Goal: Use online tool/utility: Use online tool/utility

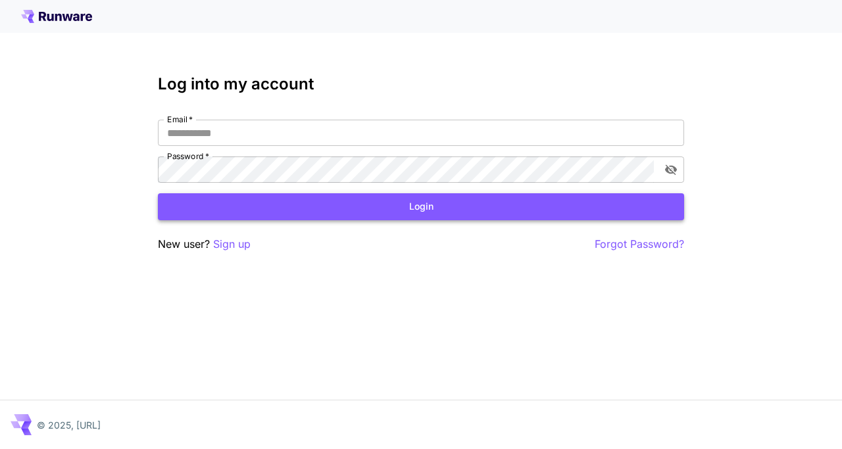
type input "**********"
click at [450, 213] on button "Login" at bounding box center [421, 206] width 526 height 27
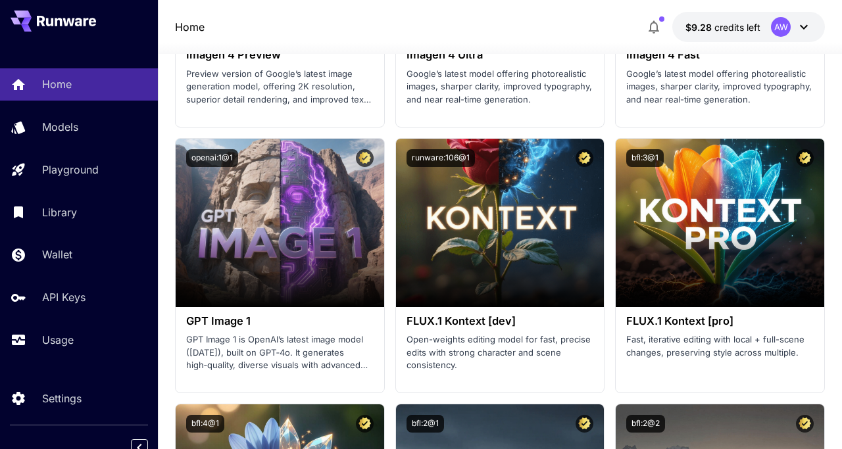
scroll to position [3456, 0]
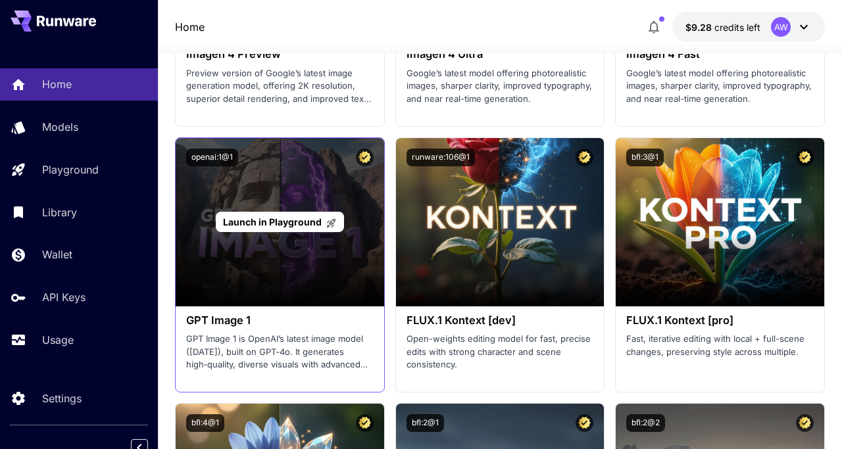
click at [299, 215] on p "Launch in Playground" at bounding box center [280, 222] width 114 height 14
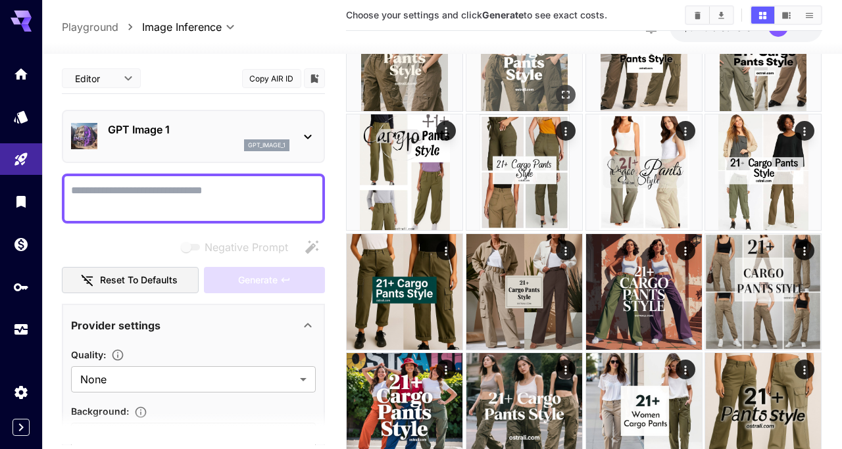
scroll to position [230, 0]
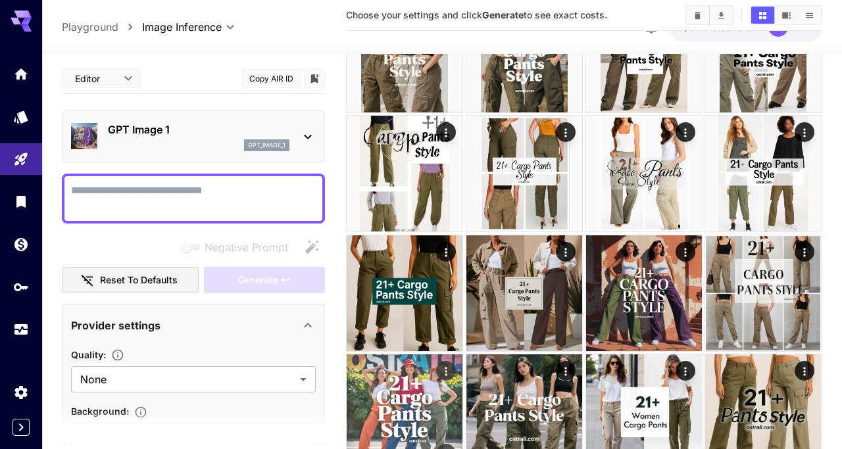
click at [414, 398] on img at bounding box center [405, 413] width 116 height 116
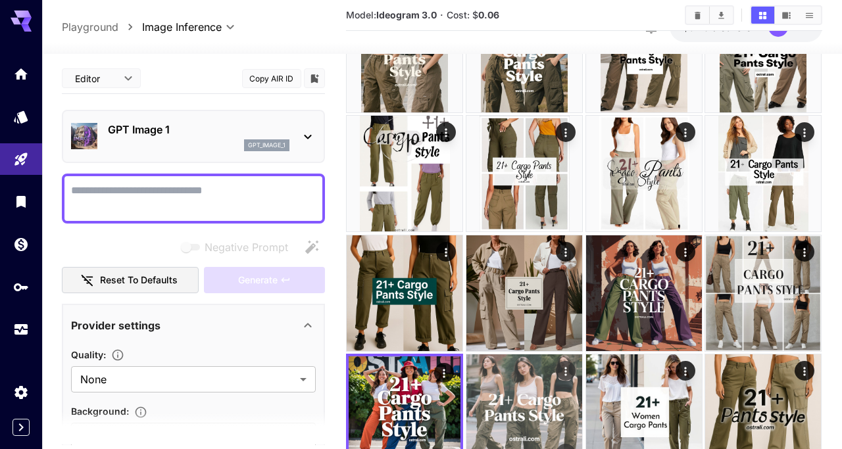
click at [560, 397] on img at bounding box center [525, 413] width 116 height 116
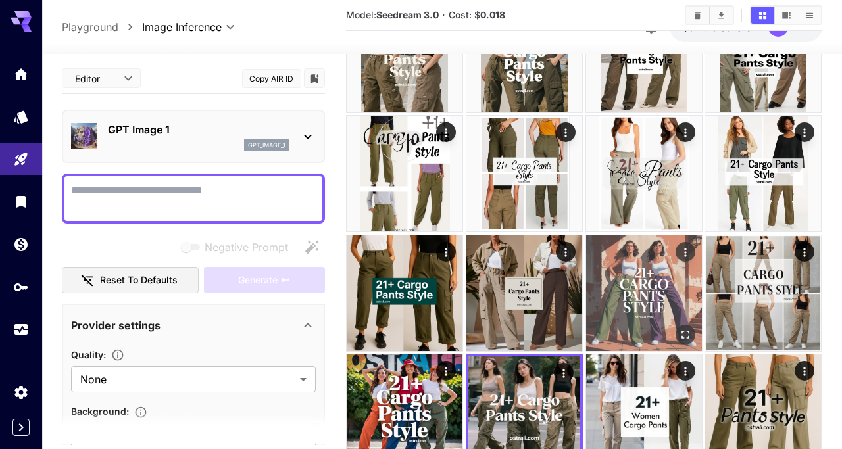
click at [651, 288] on img at bounding box center [644, 294] width 116 height 116
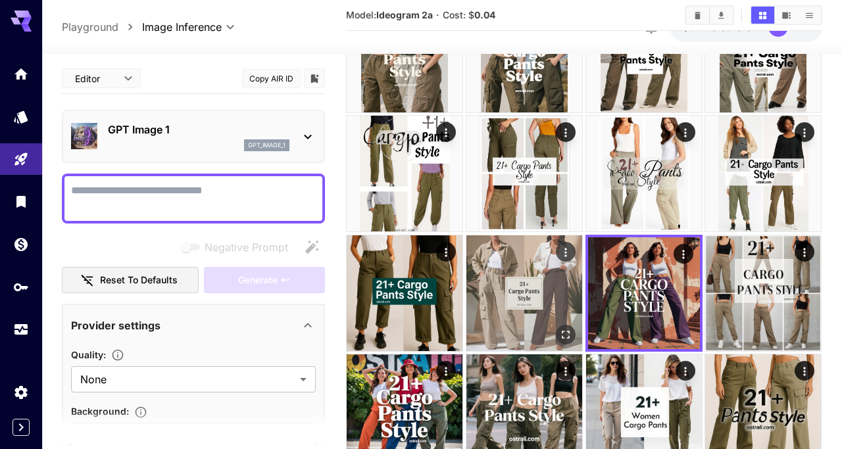
click at [552, 291] on img at bounding box center [525, 294] width 116 height 116
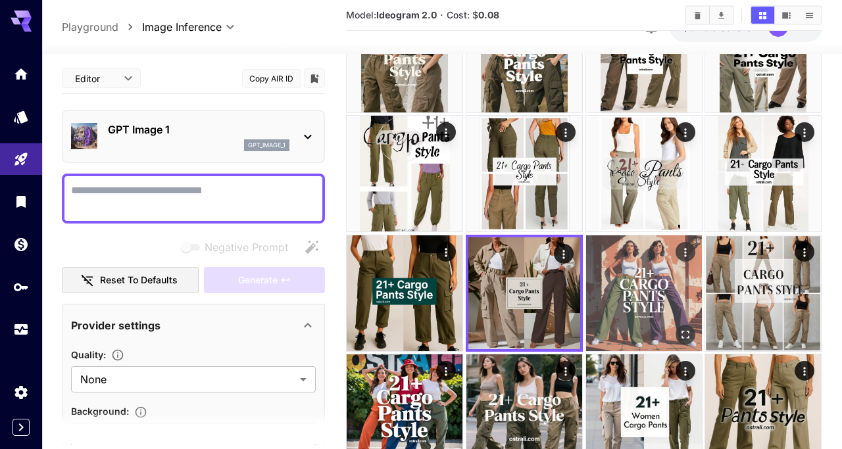
click at [630, 293] on img at bounding box center [644, 294] width 116 height 116
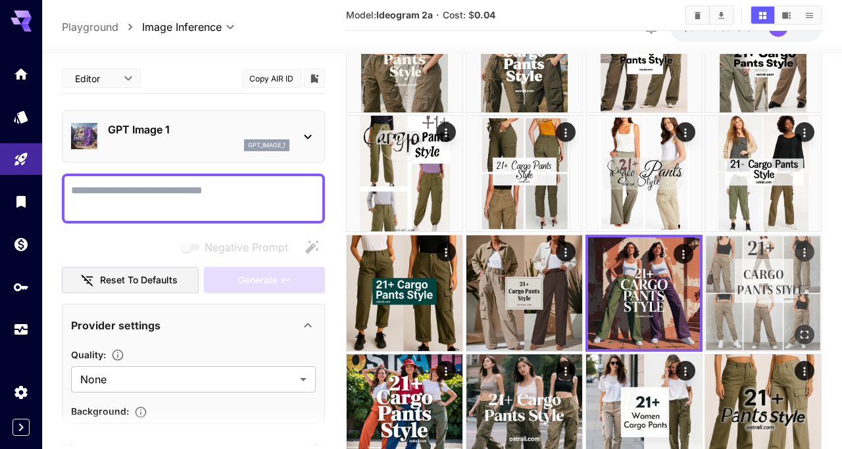
click at [748, 289] on img at bounding box center [763, 294] width 116 height 116
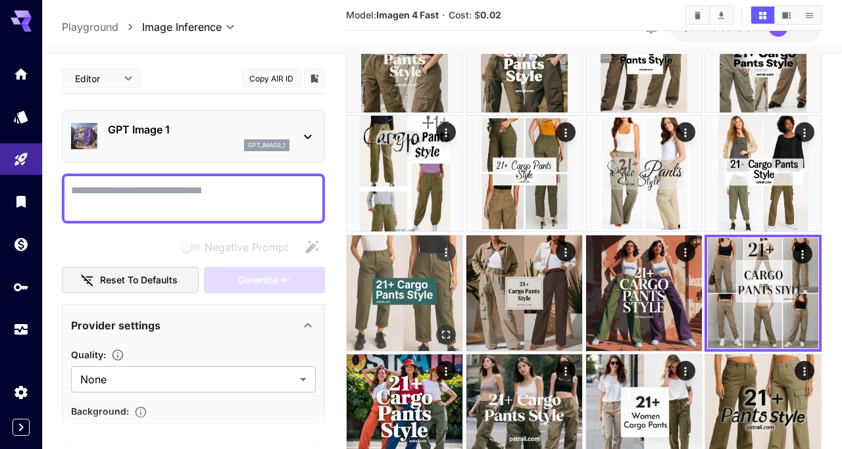
click at [403, 283] on img at bounding box center [405, 294] width 116 height 116
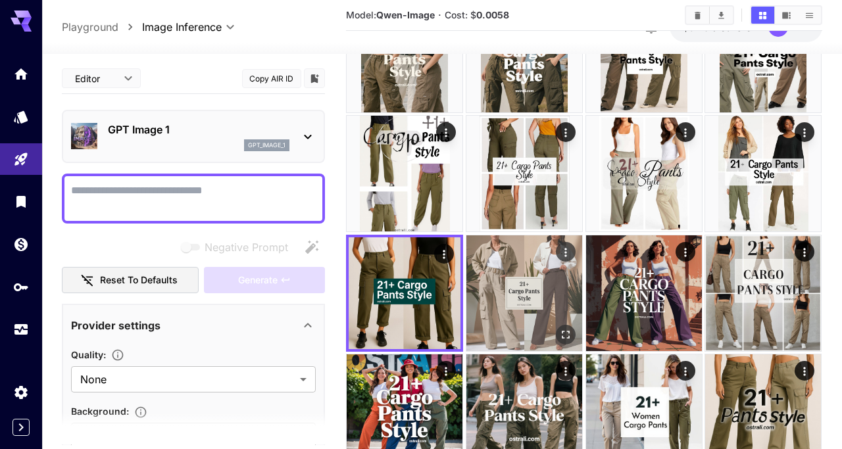
click at [517, 284] on img at bounding box center [525, 294] width 116 height 116
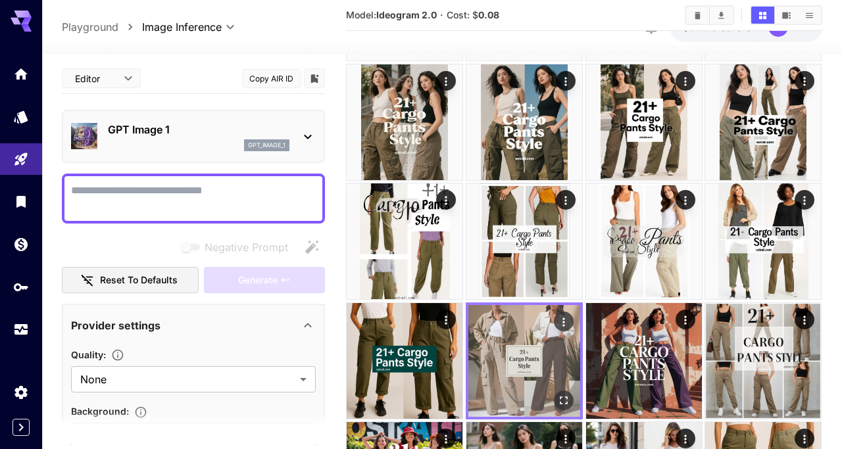
scroll to position [160, 0]
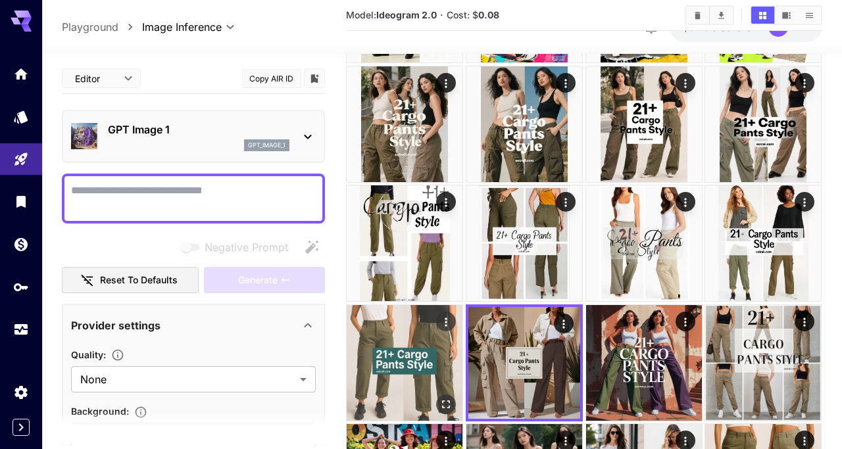
click at [391, 353] on img at bounding box center [405, 363] width 116 height 116
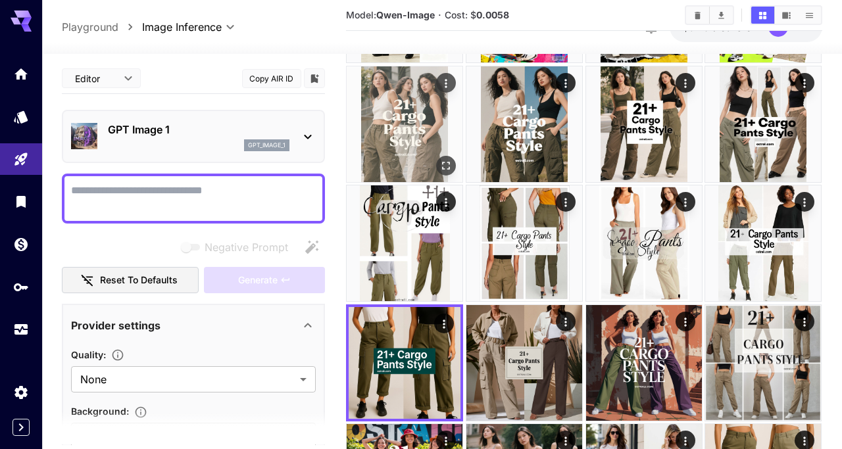
click at [421, 141] on img at bounding box center [405, 124] width 116 height 116
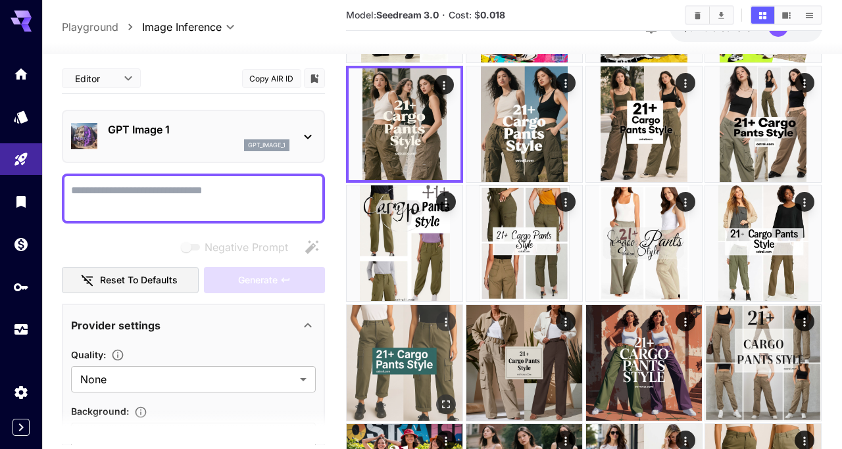
click at [411, 318] on img at bounding box center [405, 363] width 116 height 116
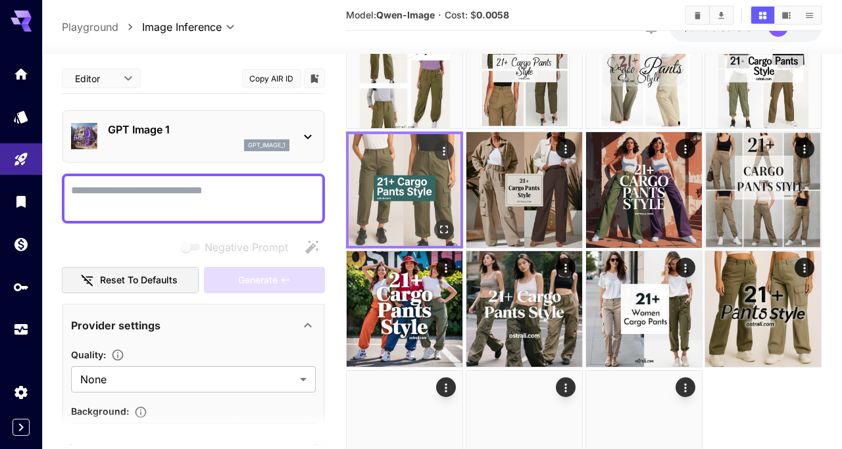
scroll to position [340, 0]
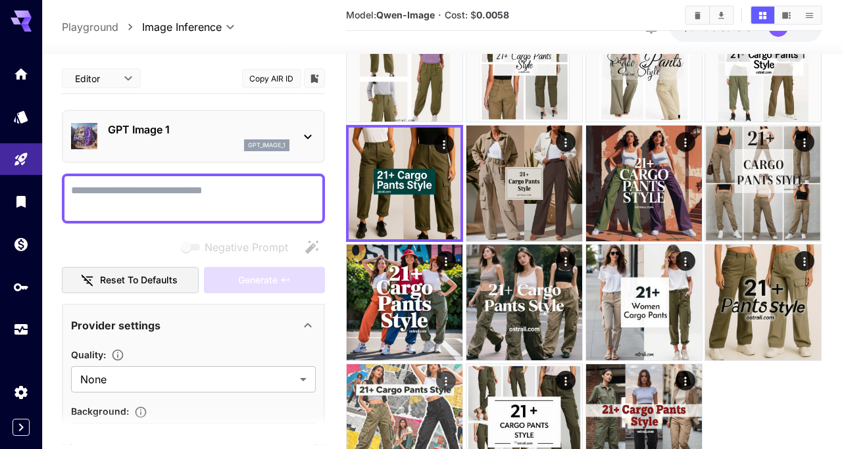
click at [412, 388] on img at bounding box center [405, 423] width 116 height 116
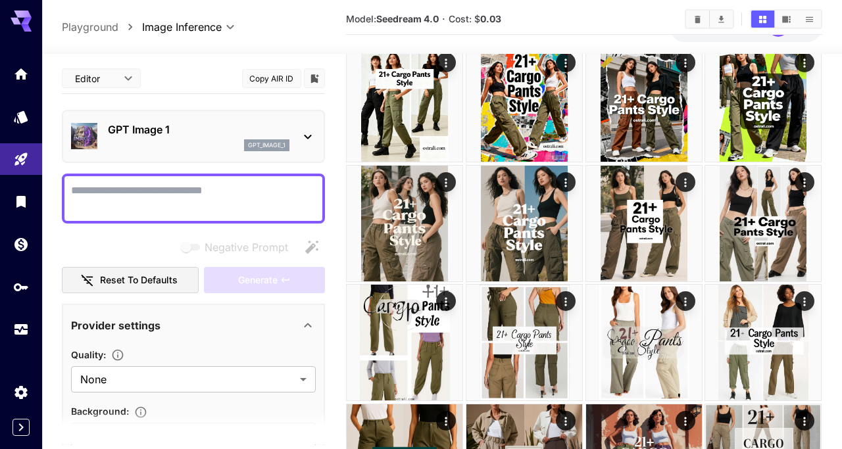
scroll to position [59, 0]
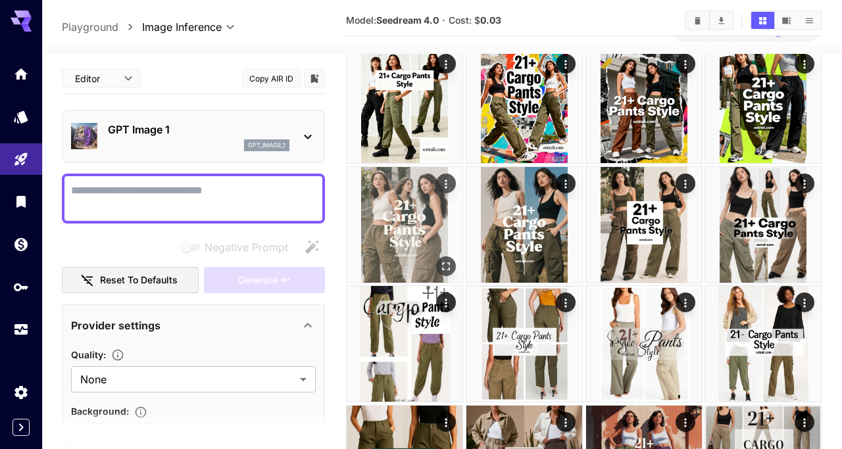
click at [405, 206] on img at bounding box center [405, 225] width 116 height 116
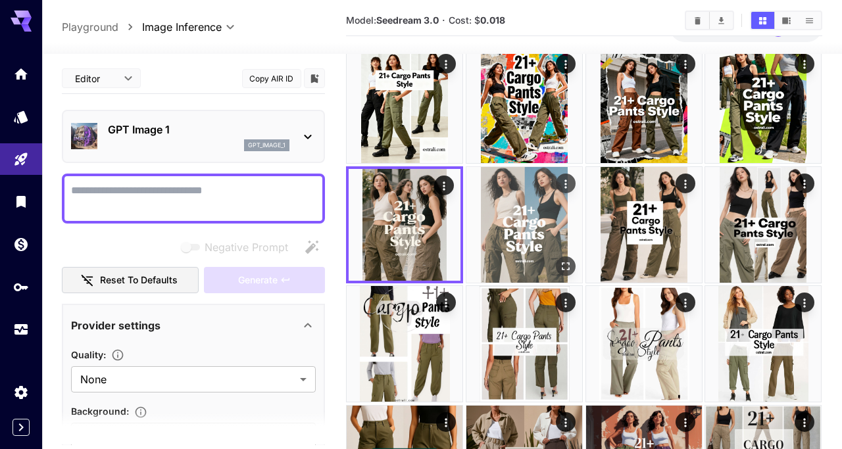
click at [524, 205] on img at bounding box center [525, 225] width 116 height 116
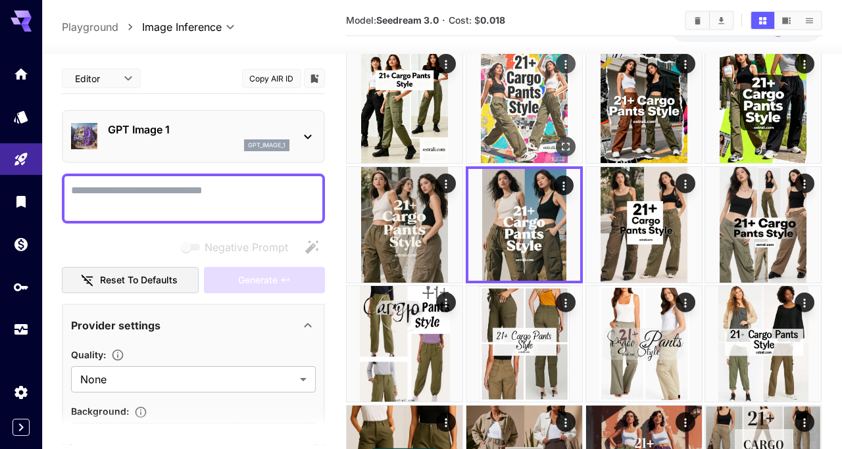
click at [548, 111] on img at bounding box center [525, 105] width 116 height 116
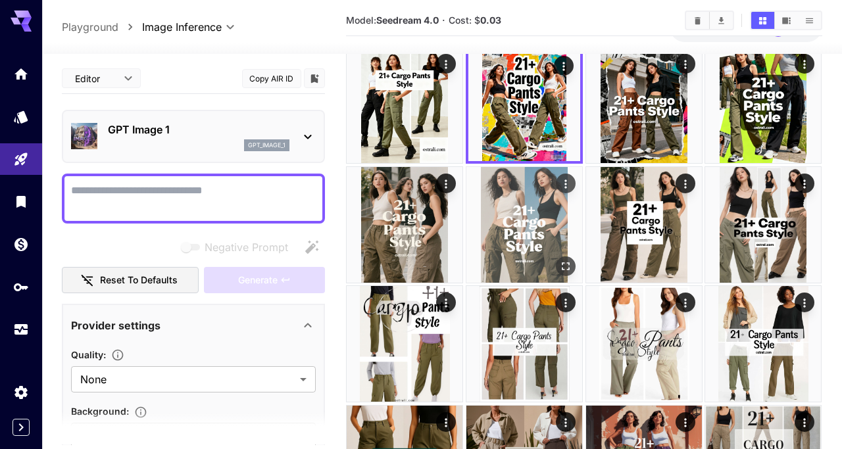
click at [550, 213] on img at bounding box center [525, 225] width 116 height 116
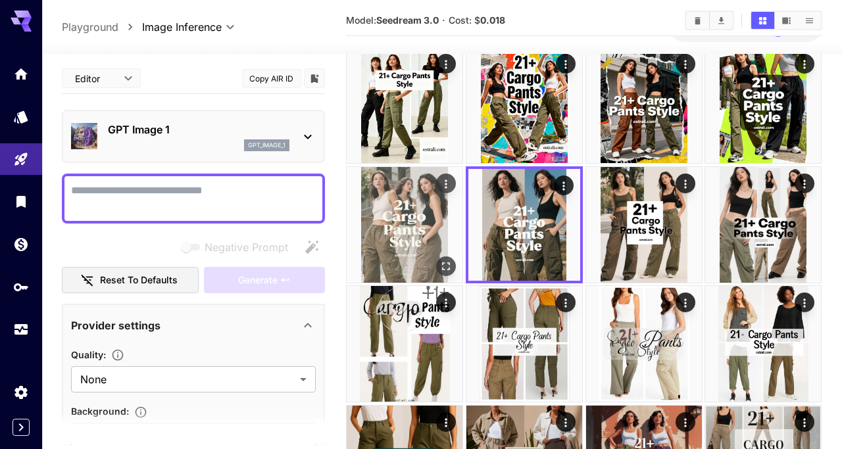
click at [424, 222] on img at bounding box center [405, 225] width 116 height 116
